Goal: Navigation & Orientation: Find specific page/section

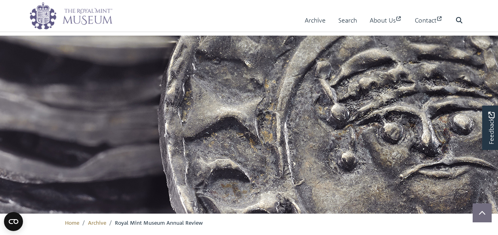
scroll to position [240, 0]
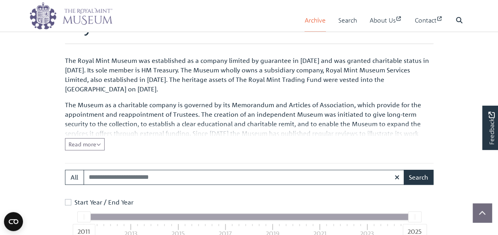
click at [305, 18] on link "Archive" at bounding box center [315, 20] width 21 height 23
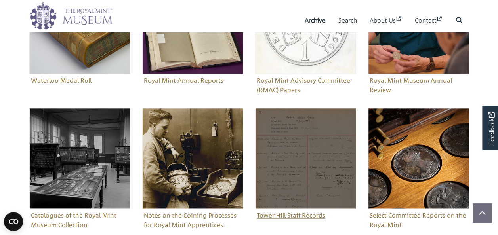
scroll to position [356, 0]
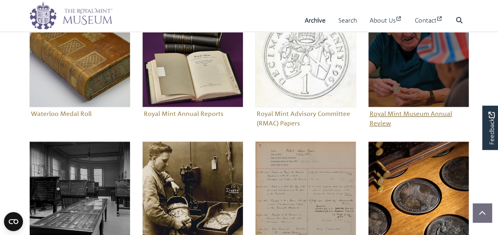
click at [400, 116] on figure "Royal Mint Museum Annual Review" at bounding box center [418, 67] width 101 height 123
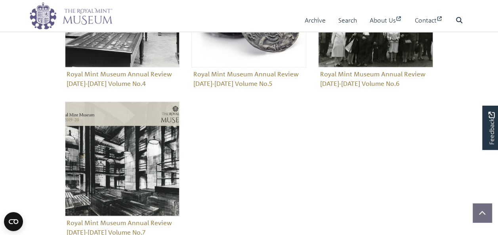
scroll to position [755, 0]
